Goal: Task Accomplishment & Management: Manage account settings

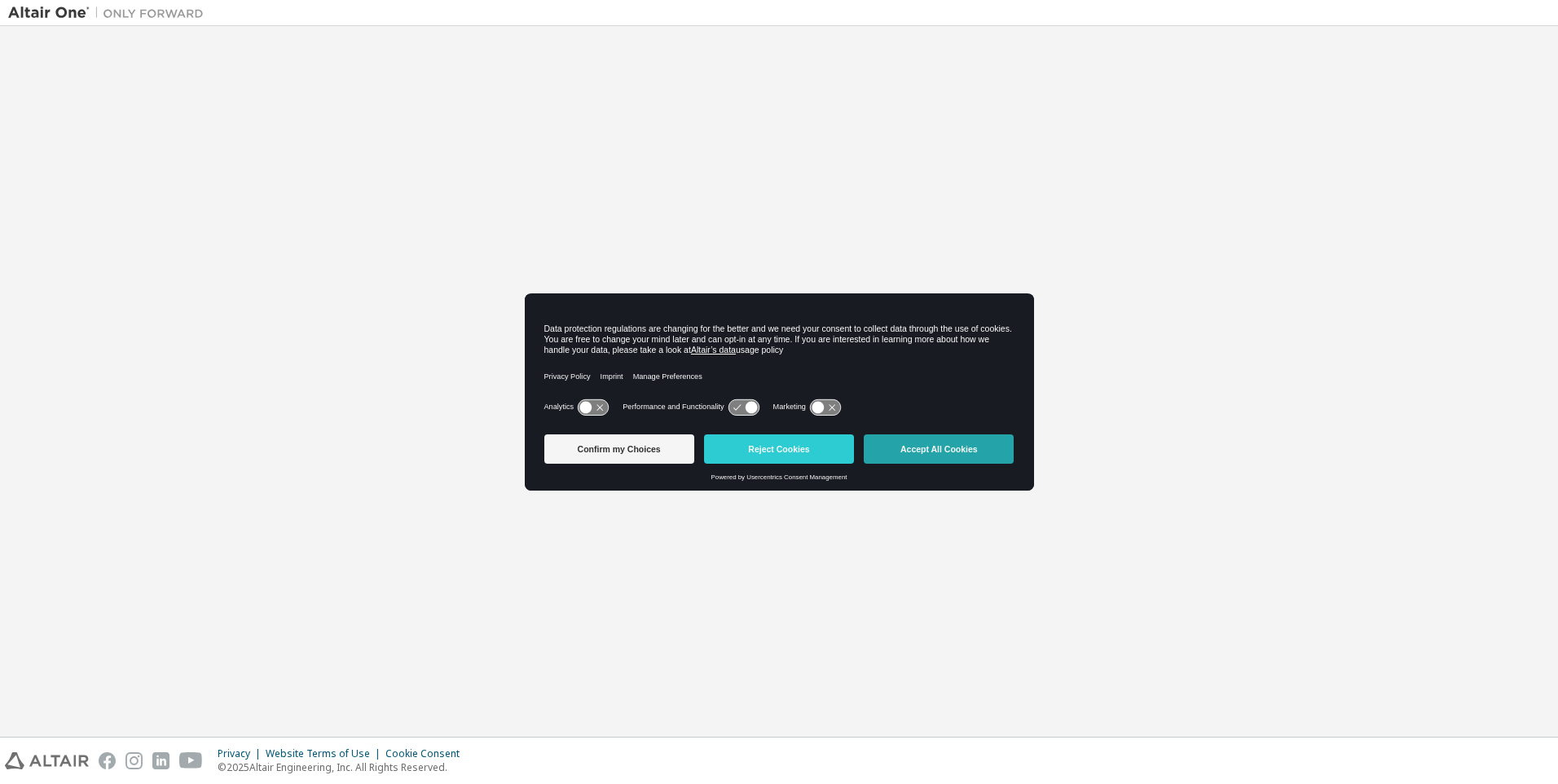
click at [936, 437] on button "Accept All Cookies" at bounding box center [939, 449] width 150 height 29
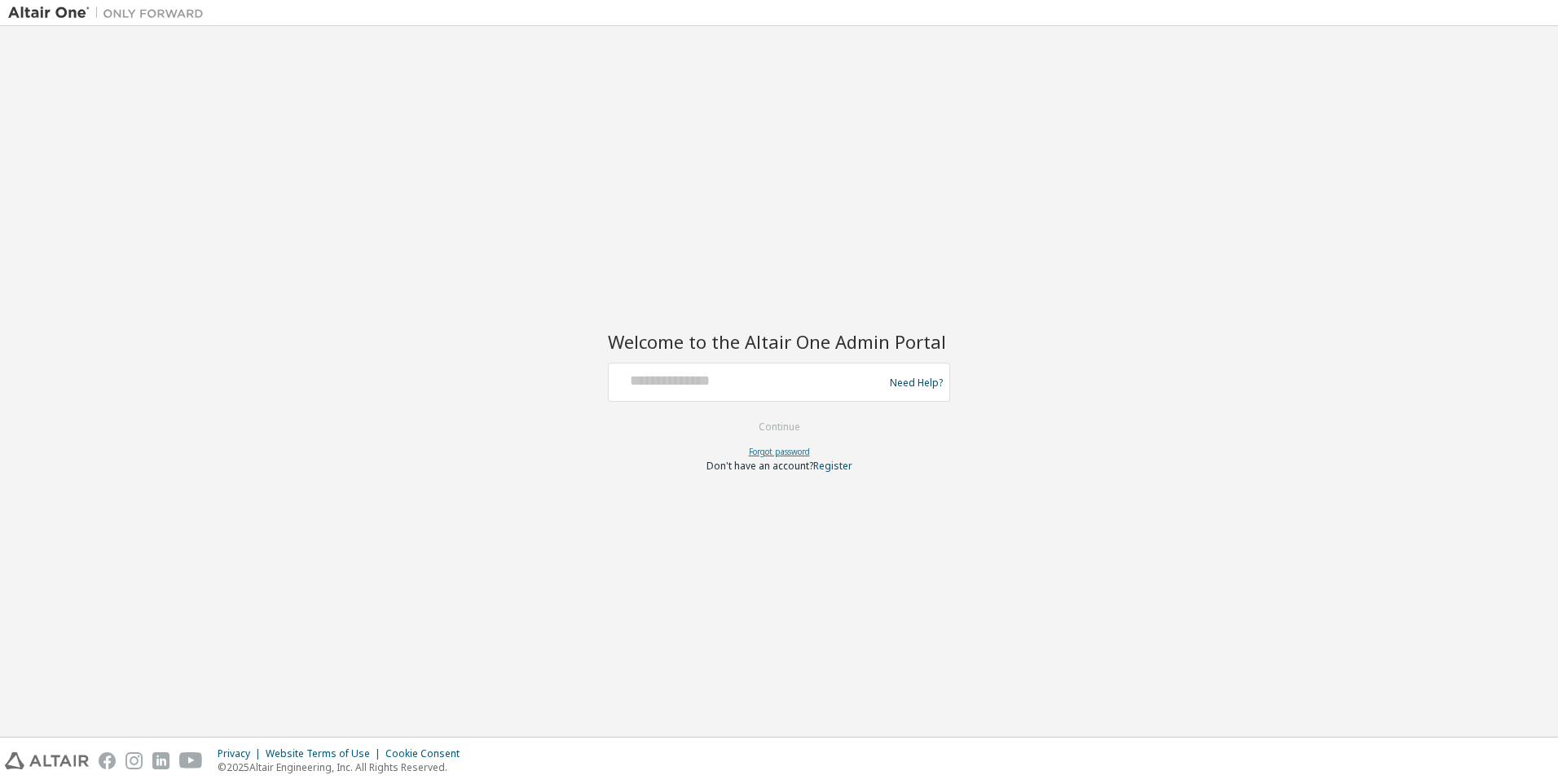
click at [797, 452] on link "Forgot password" at bounding box center [779, 451] width 61 height 11
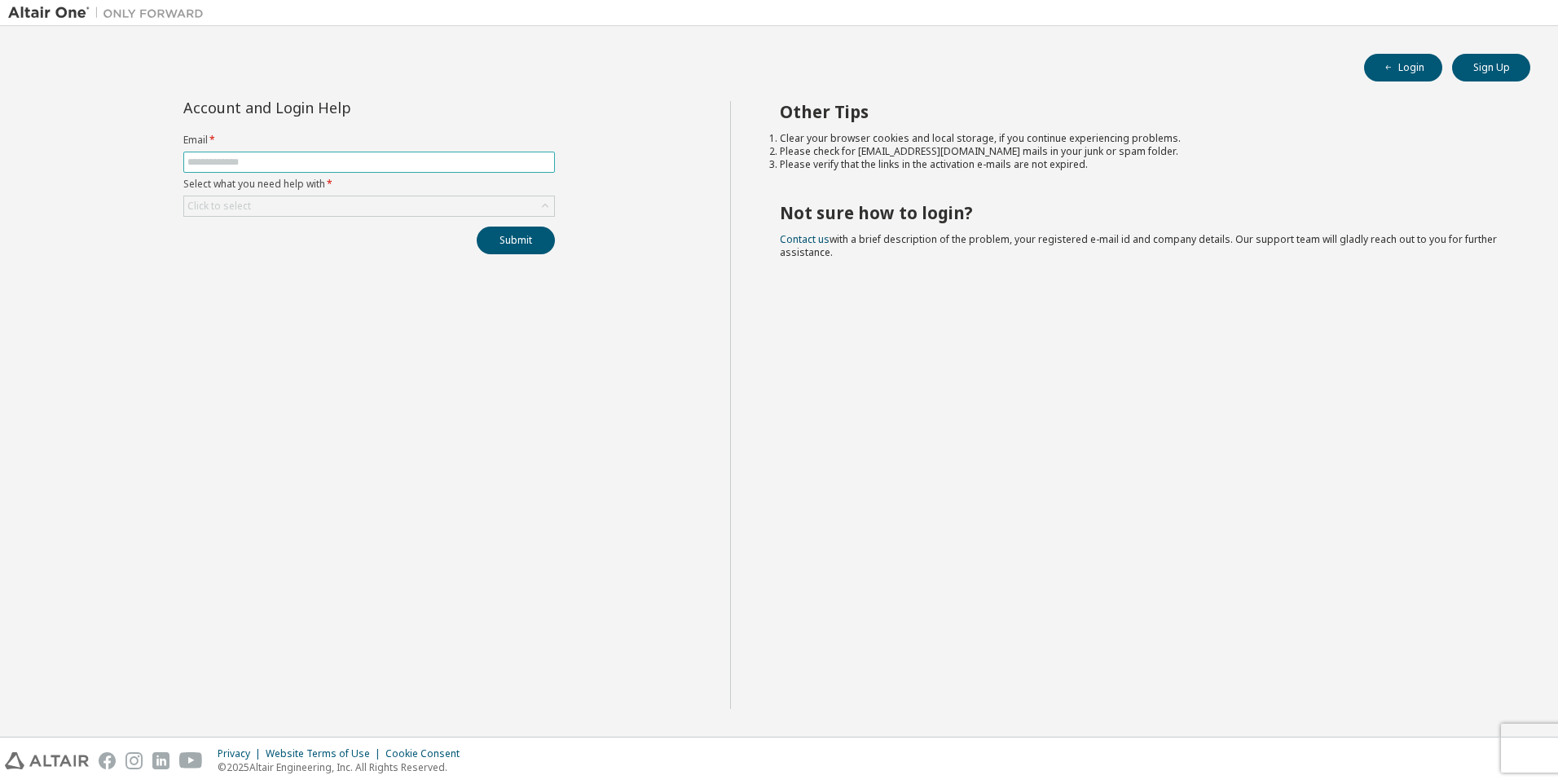
click at [494, 170] on span at bounding box center [369, 162] width 372 height 22
click at [464, 168] on input "text" at bounding box center [369, 162] width 364 height 13
type input "**********"
click at [351, 214] on div "Click to select" at bounding box center [369, 206] width 370 height 20
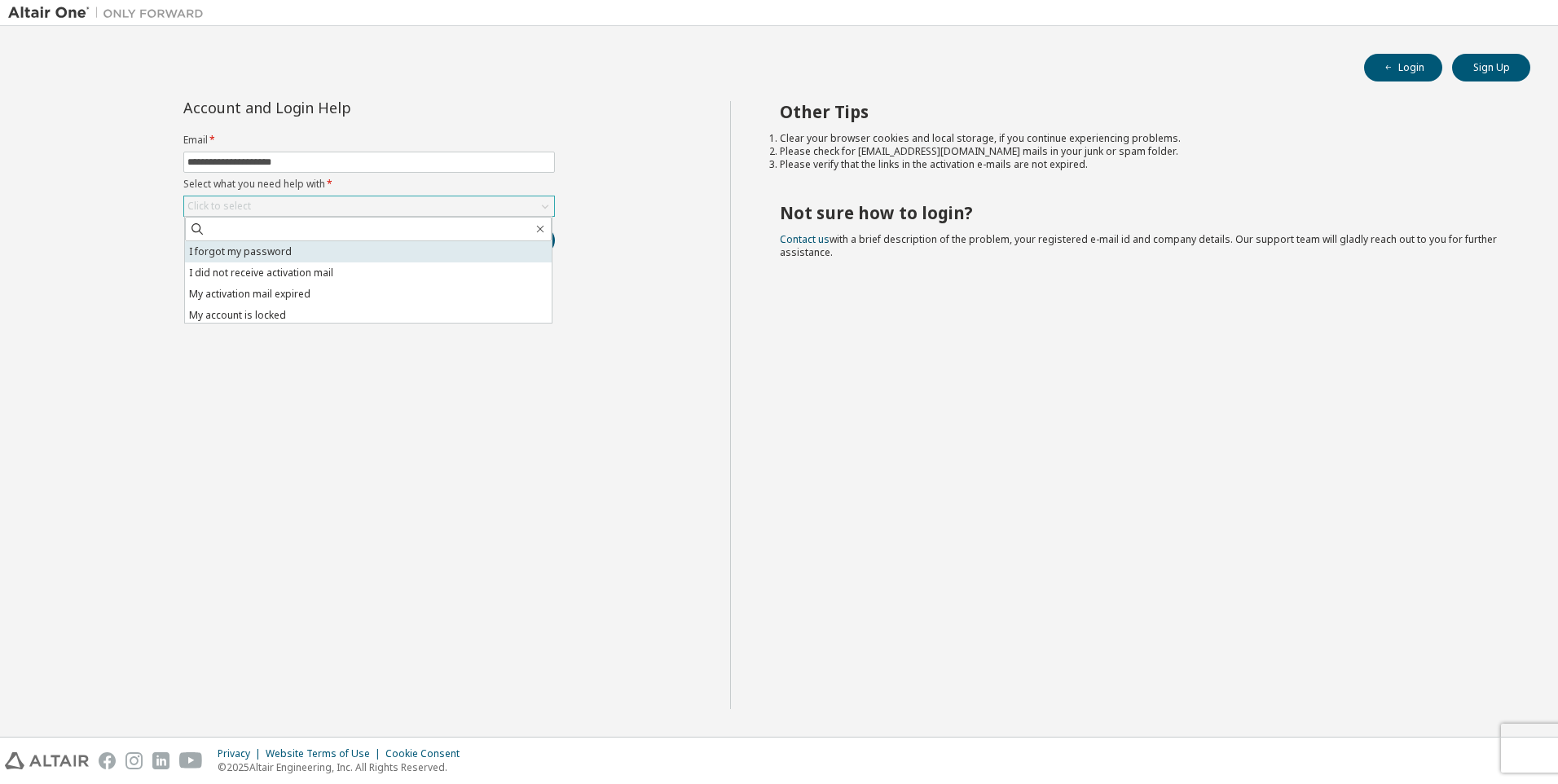
click at [323, 260] on li "I forgot my password" at bounding box center [367, 251] width 366 height 22
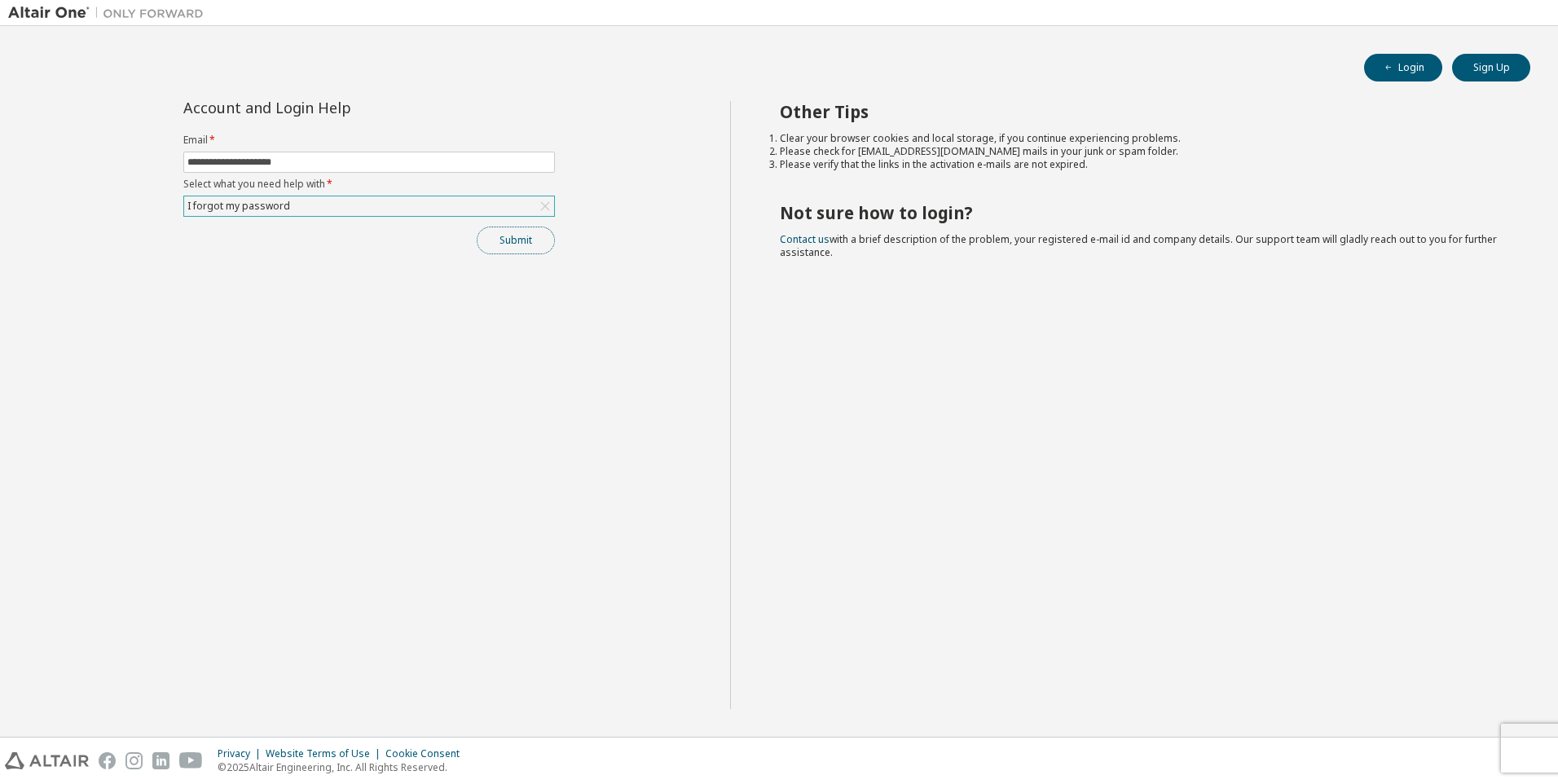
click at [523, 241] on button "Submit" at bounding box center [516, 241] width 79 height 28
